Goal: Obtain resource: Obtain resource

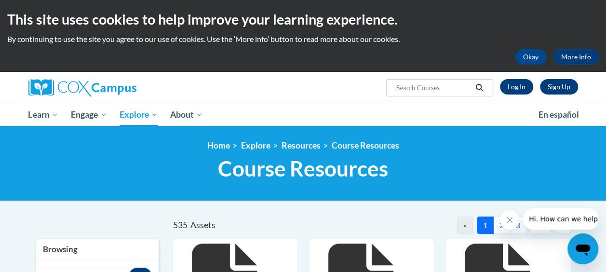
click at [426, 87] on input "Search..." at bounding box center [433, 88] width 77 height 12
type input "writing paper template"
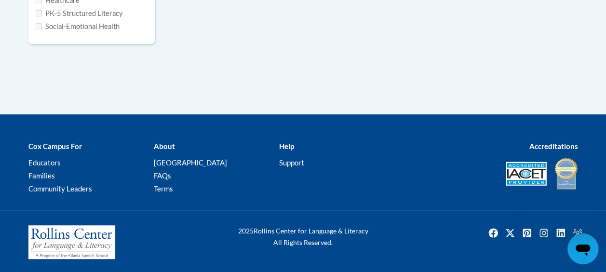
type input "writing paper template"
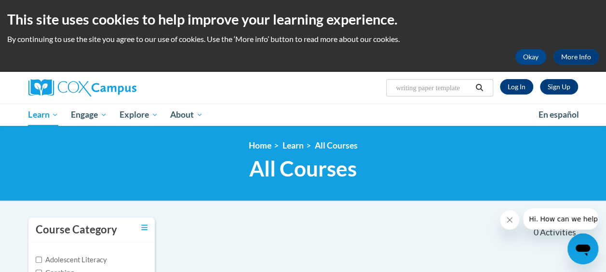
click at [481, 87] on icon "Search" at bounding box center [479, 87] width 9 height 7
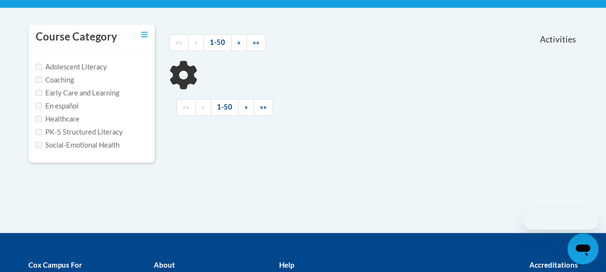
scroll to position [193, 0]
type input "writing paper template"
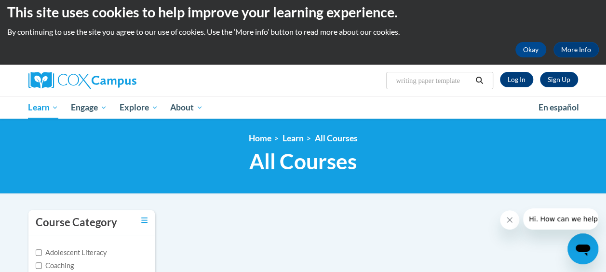
scroll to position [0, 0]
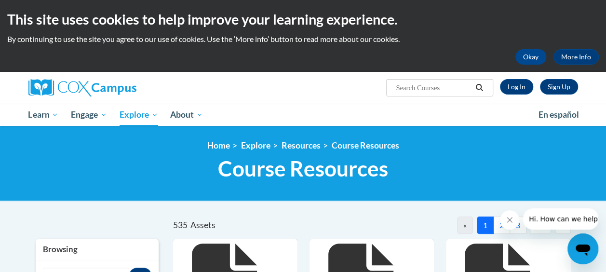
scroll to position [145, 0]
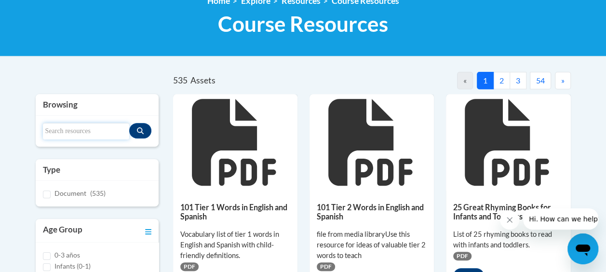
click at [95, 133] on input "Search resources" at bounding box center [86, 131] width 86 height 16
type input "writing paper"
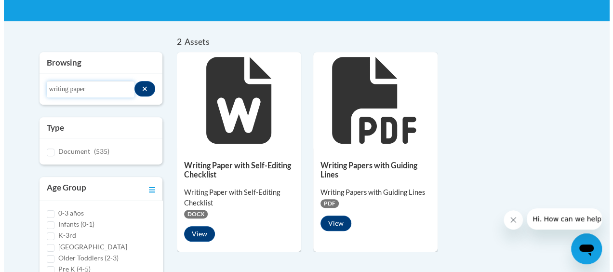
scroll to position [193, 0]
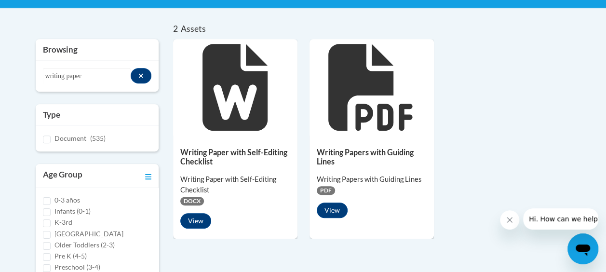
click at [234, 99] on icon at bounding box center [234, 87] width 65 height 87
click at [200, 216] on button "View" at bounding box center [195, 220] width 31 height 15
click at [335, 208] on button "View" at bounding box center [332, 209] width 31 height 15
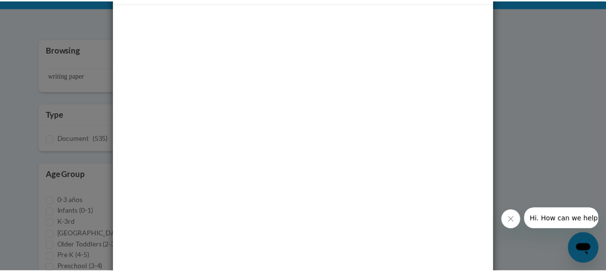
scroll to position [0, 0]
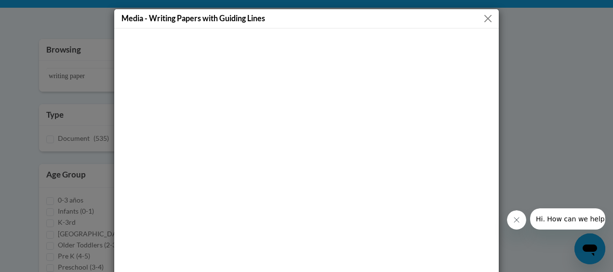
click at [486, 20] on button "Close" at bounding box center [488, 19] width 12 height 12
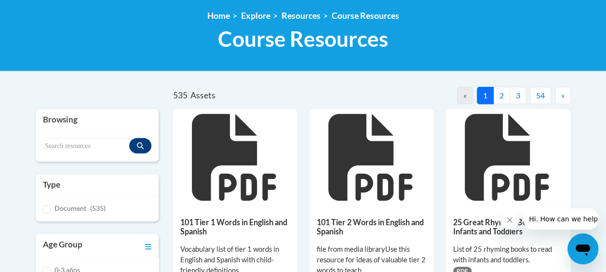
scroll to position [145, 0]
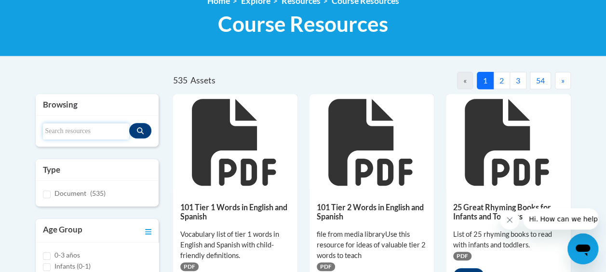
click at [77, 131] on input "Search resources" at bounding box center [86, 131] width 86 height 16
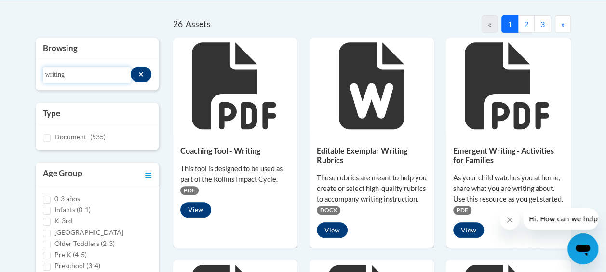
scroll to position [193, 0]
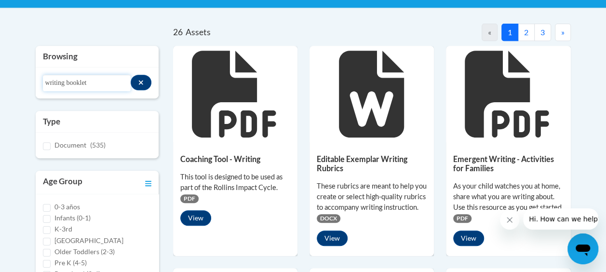
type input "writing booklet"
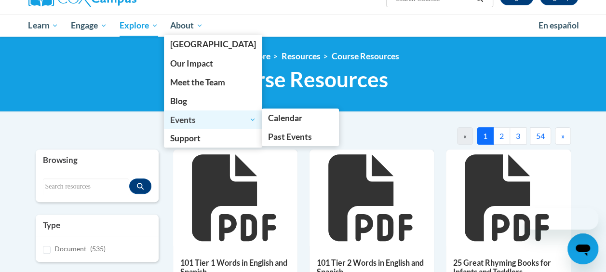
scroll to position [96, 0]
